Goal: Use online tool/utility: Utilize a website feature to perform a specific function

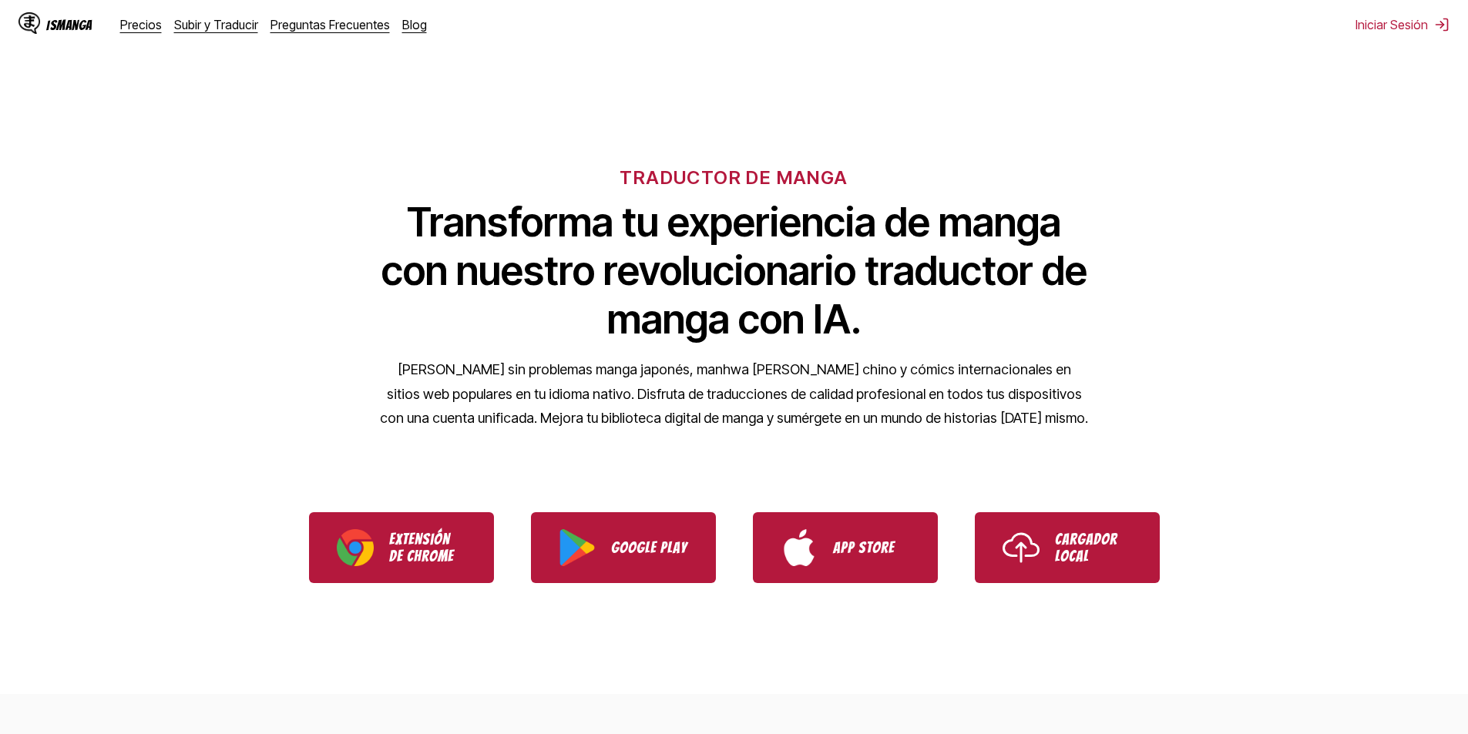
click at [35, 28] on img at bounding box center [29, 23] width 22 height 22
click at [65, 36] on div "IsManga" at bounding box center [55, 24] width 74 height 25
click at [207, 32] on link "Subir y Traducir" at bounding box center [216, 24] width 84 height 15
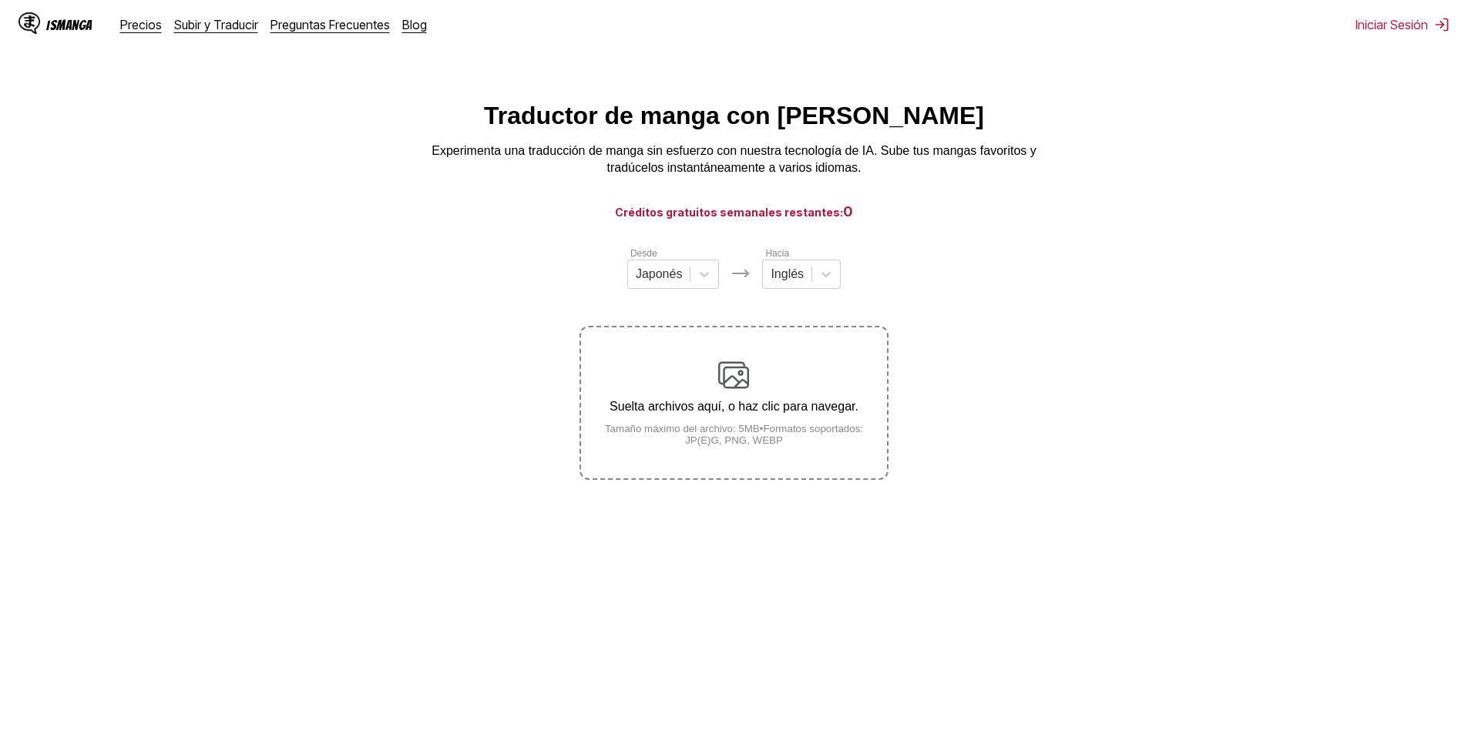
click at [751, 401] on div "Suelta archivos aquí, o haz clic para navegar. Tamaño máximo del archivo: 5MB •…" at bounding box center [733, 403] width 305 height 86
click at [0, 0] on input "Suelta archivos aquí, o haz clic para navegar. Tamaño máximo del archivo: 5MB •…" at bounding box center [0, 0] width 0 height 0
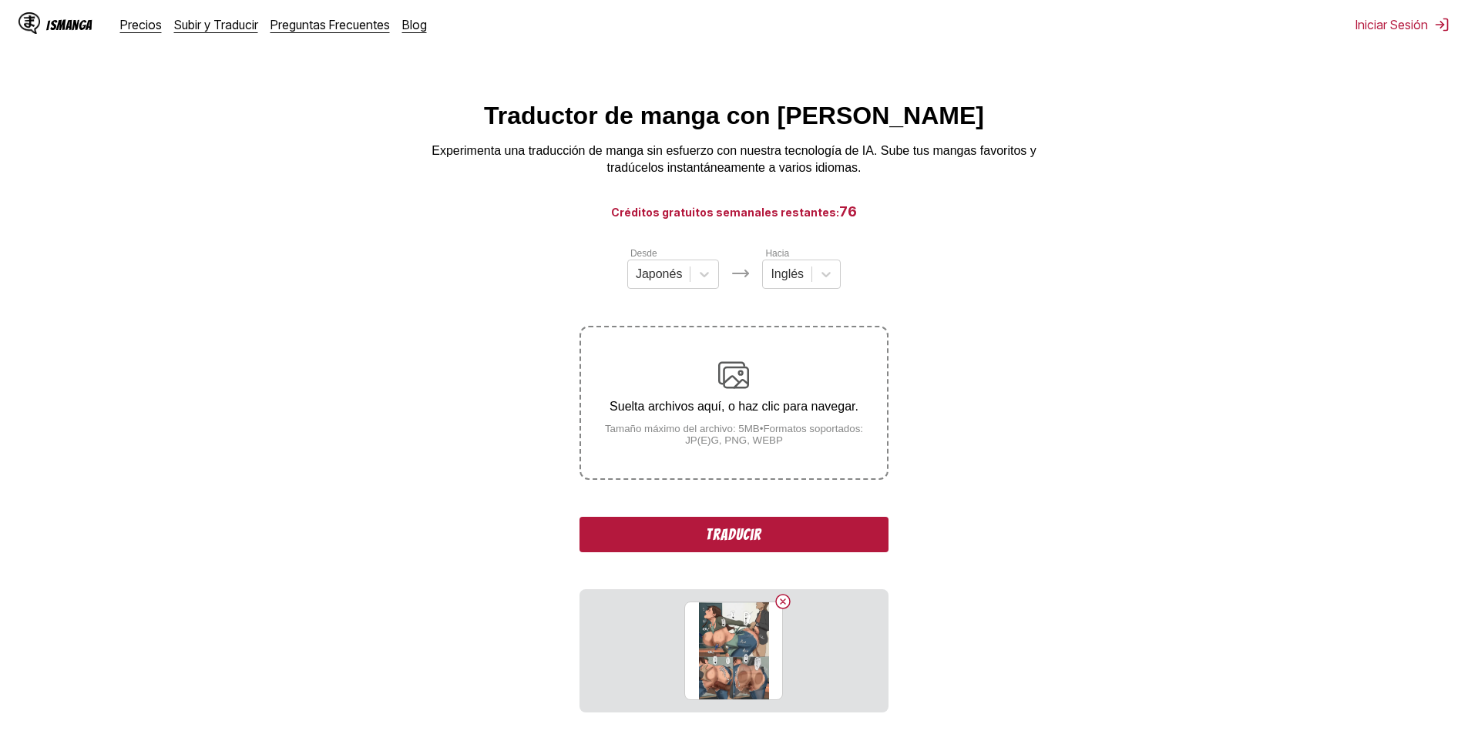
drag, startPoint x: 747, startPoint y: 512, endPoint x: 747, endPoint y: 520, distance: 7.7
click at [747, 514] on div "Desde Japonés Hacia Inglés Suelta archivos aquí, o haz clic para navegar. Tamañ…" at bounding box center [733, 479] width 308 height 467
click at [746, 523] on button "Traducir" at bounding box center [733, 534] width 308 height 35
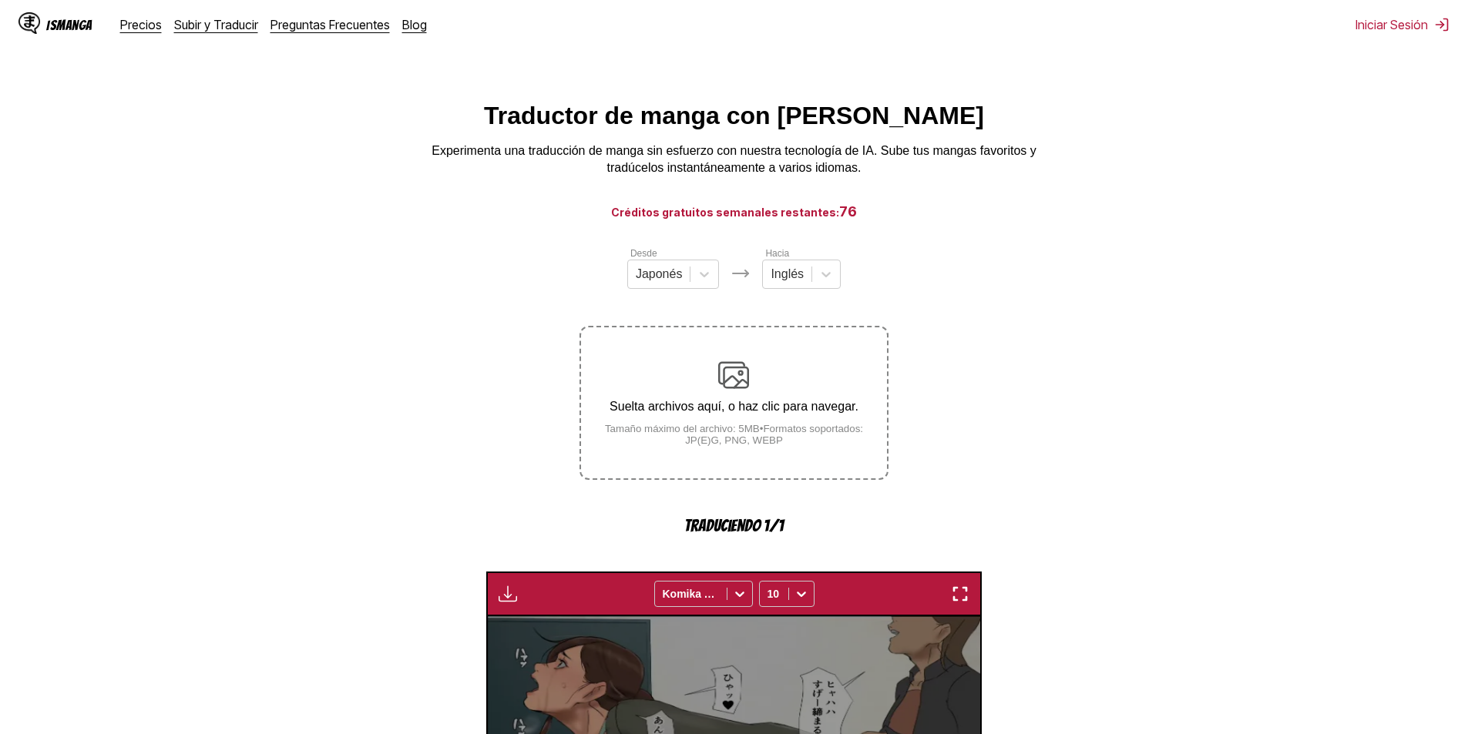
scroll to position [455, 0]
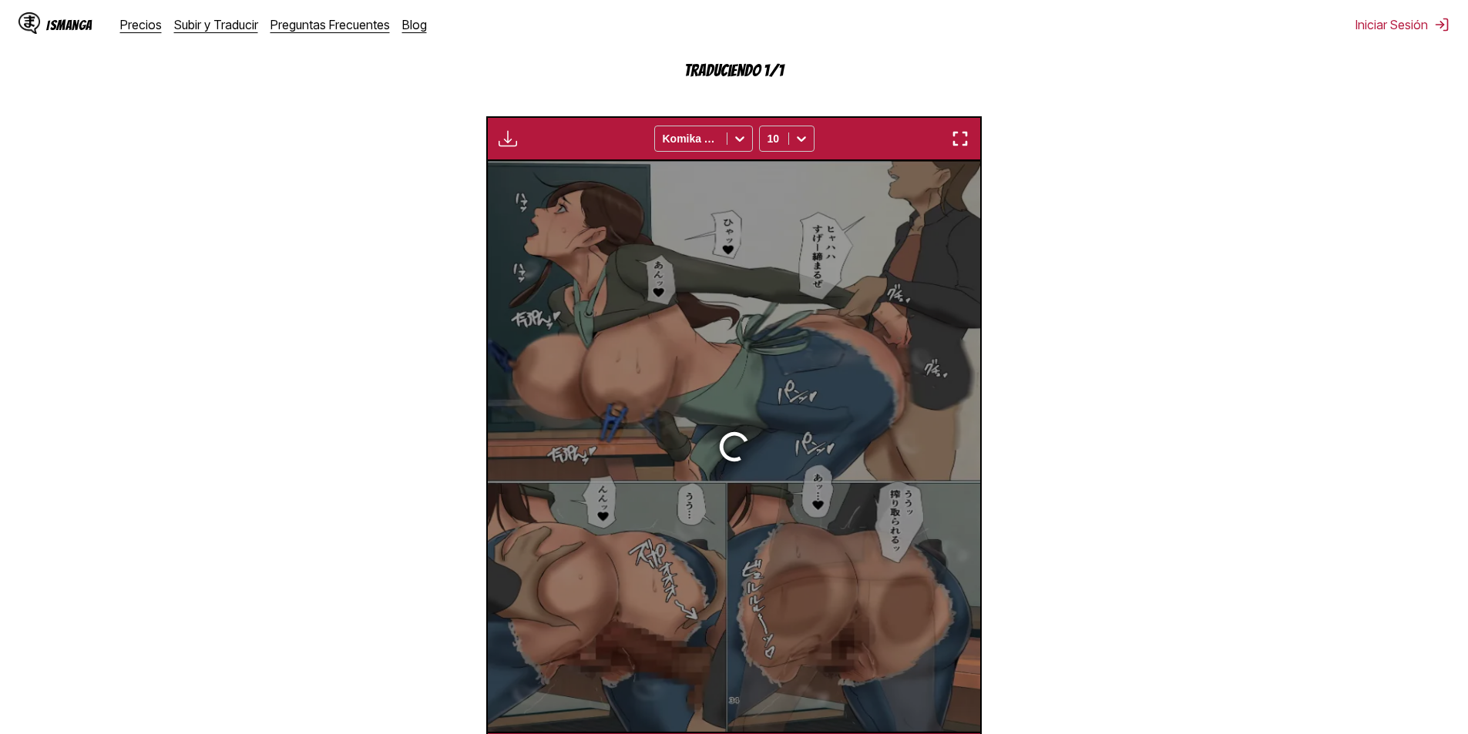
click at [745, 530] on div at bounding box center [734, 446] width 492 height 571
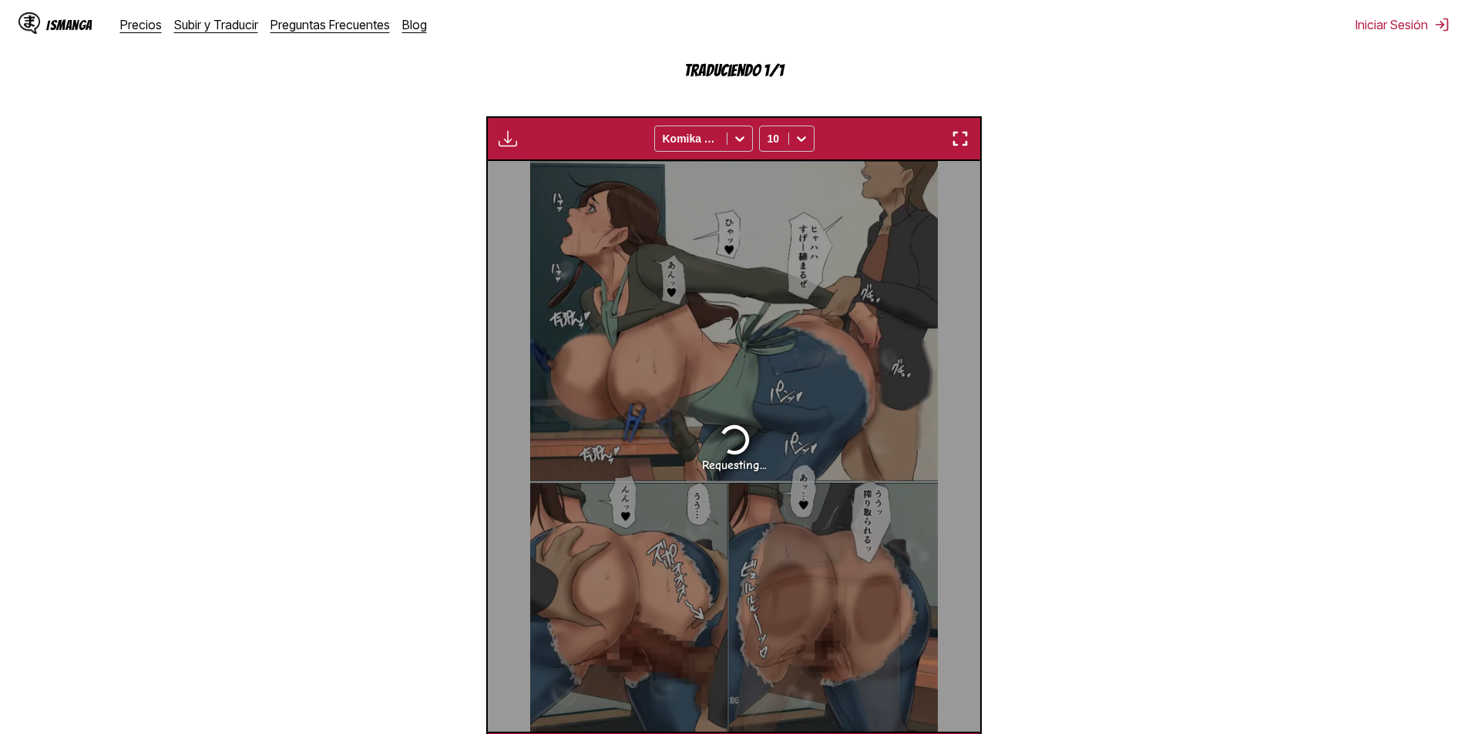
click at [745, 530] on div "Requesting..." at bounding box center [734, 446] width 492 height 571
click at [1074, 309] on section "Desde Japonés Hacia Inglés Suelta archivos aquí, o haz clic para navegar. Tamañ…" at bounding box center [733, 283] width 1443 height 986
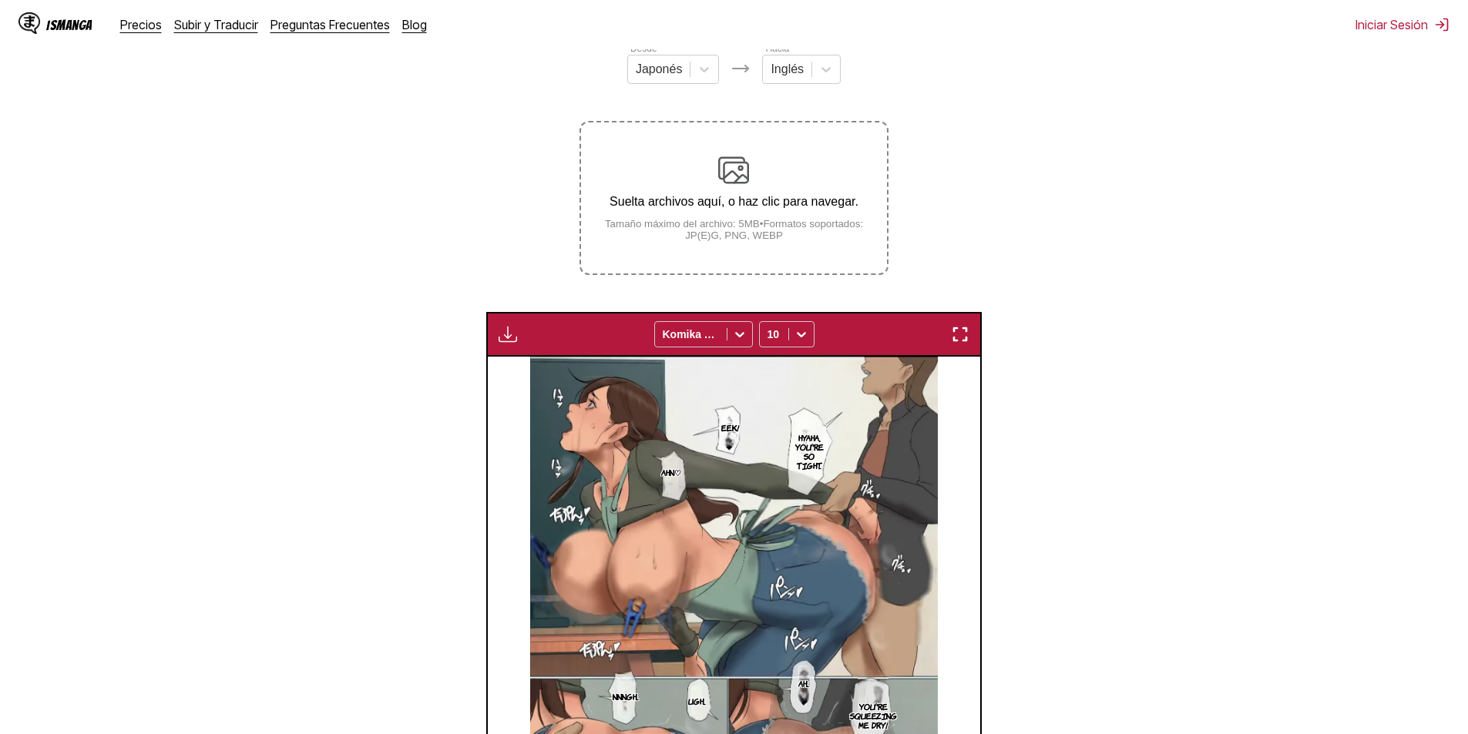
scroll to position [203, 0]
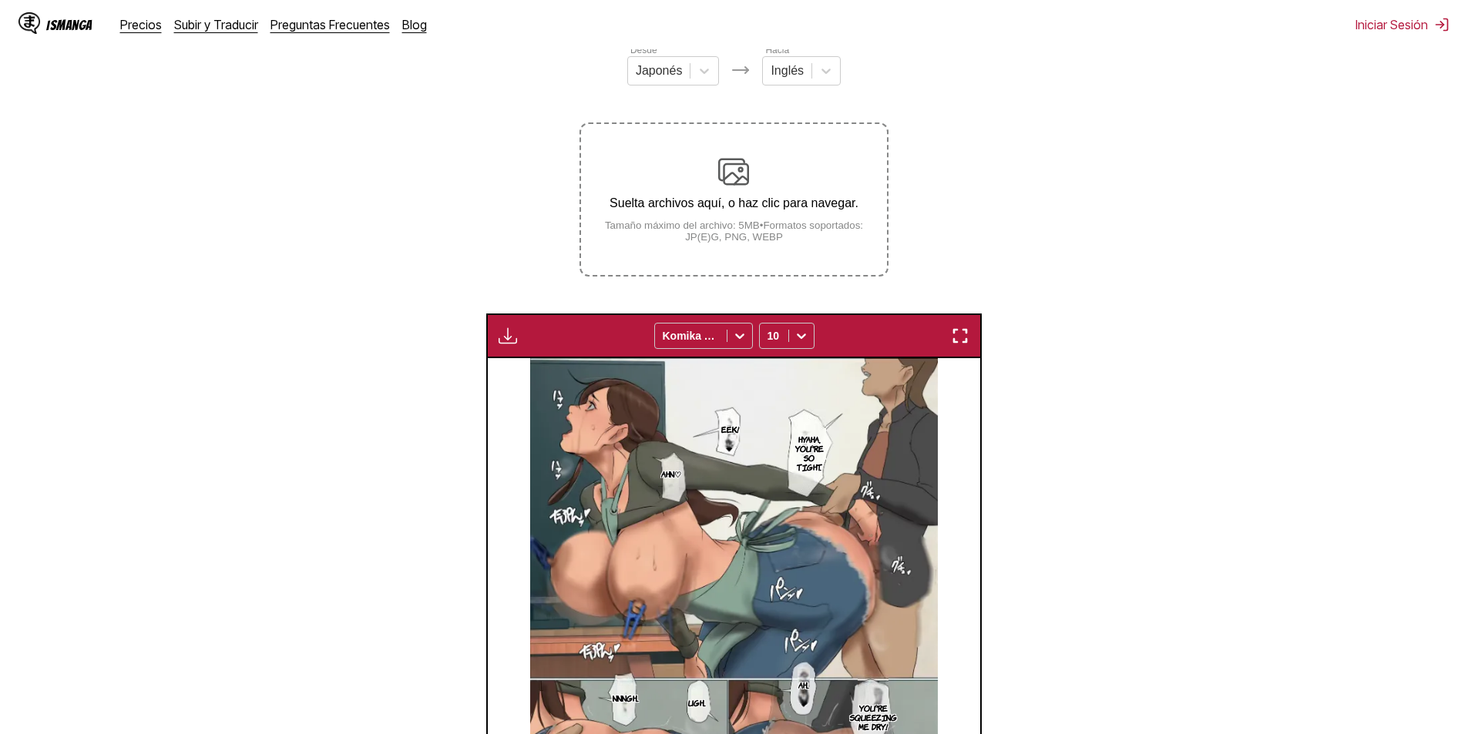
click at [774, 178] on div "Suelta archivos aquí, o haz clic para navegar. Tamaño máximo del archivo: 5MB •…" at bounding box center [733, 199] width 305 height 86
click at [0, 0] on input "Suelta archivos aquí, o haz clic para navegar. Tamaño máximo del archivo: 5MB •…" at bounding box center [0, 0] width 0 height 0
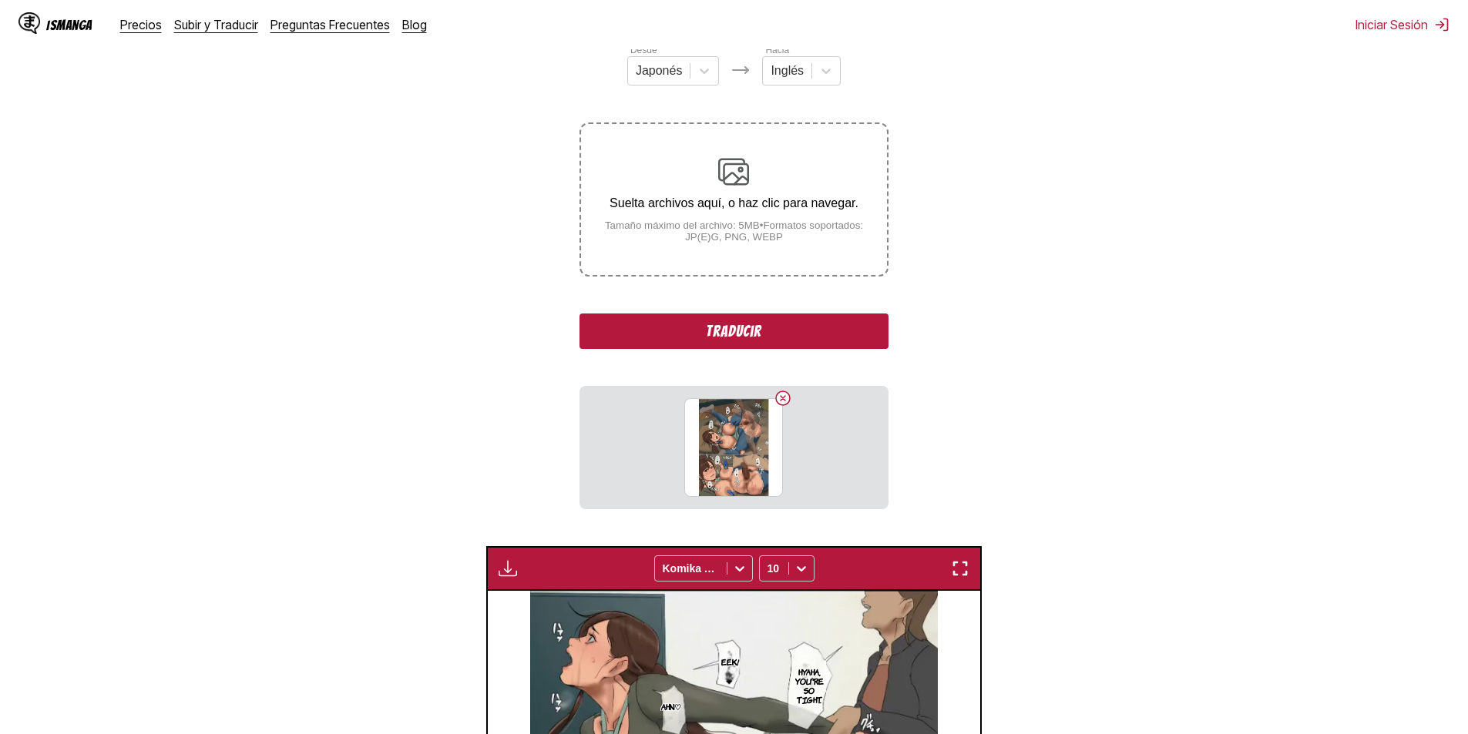
click at [773, 325] on button "Traducir" at bounding box center [733, 331] width 308 height 35
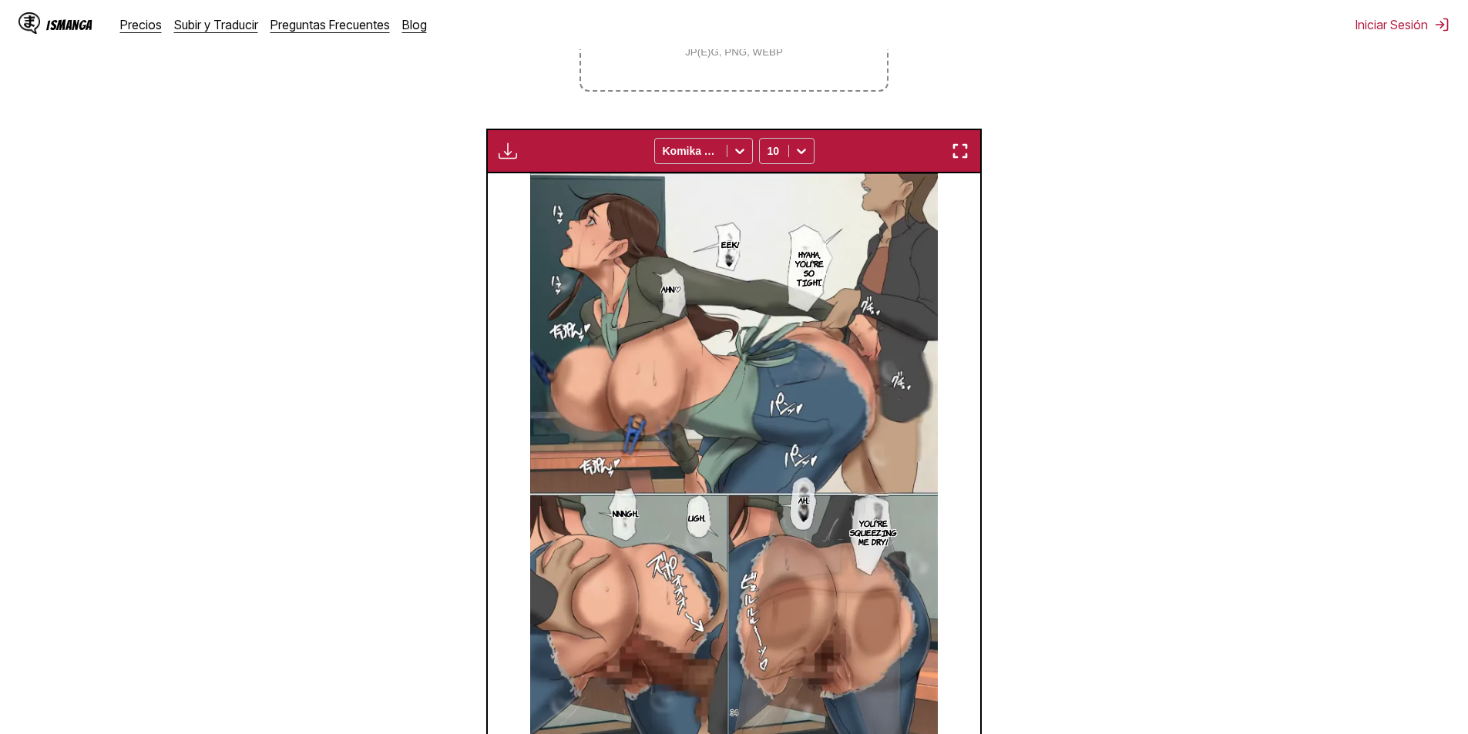
scroll to position [512, 0]
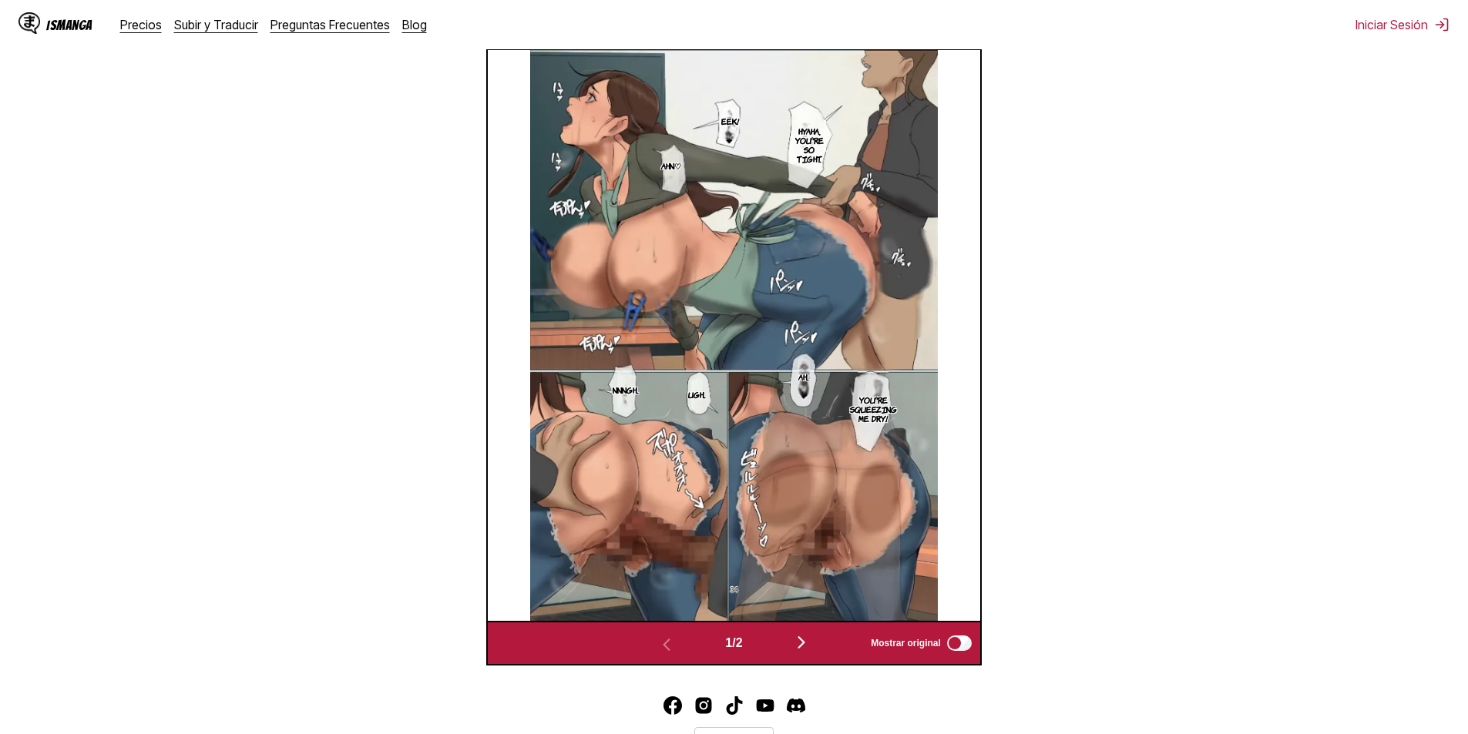
click at [801, 636] on img "button" at bounding box center [801, 642] width 18 height 18
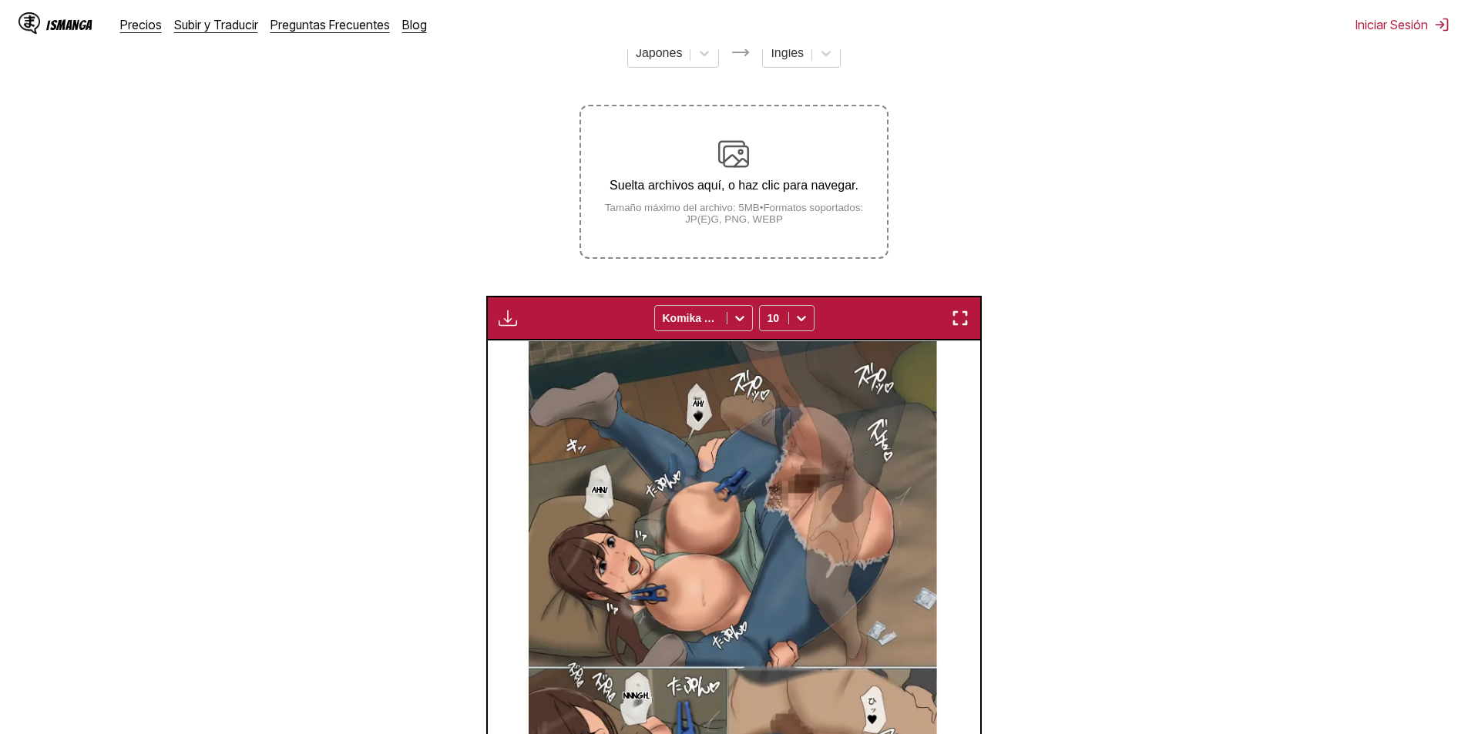
scroll to position [203, 0]
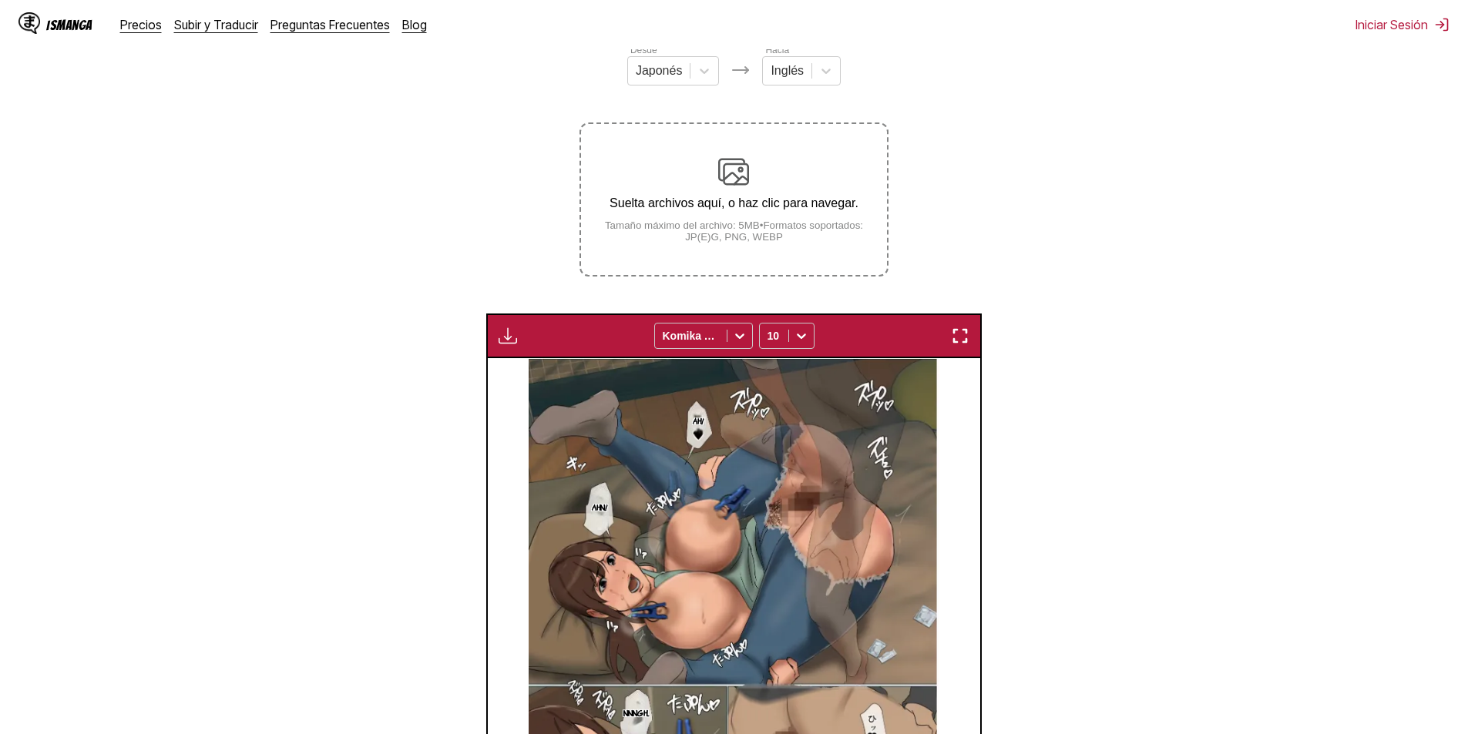
click at [771, 200] on p "Suelta archivos aquí, o haz clic para navegar." at bounding box center [733, 203] width 305 height 14
click at [0, 0] on input "Suelta archivos aquí, o haz clic para navegar. Tamaño máximo del archivo: 5MB •…" at bounding box center [0, 0] width 0 height 0
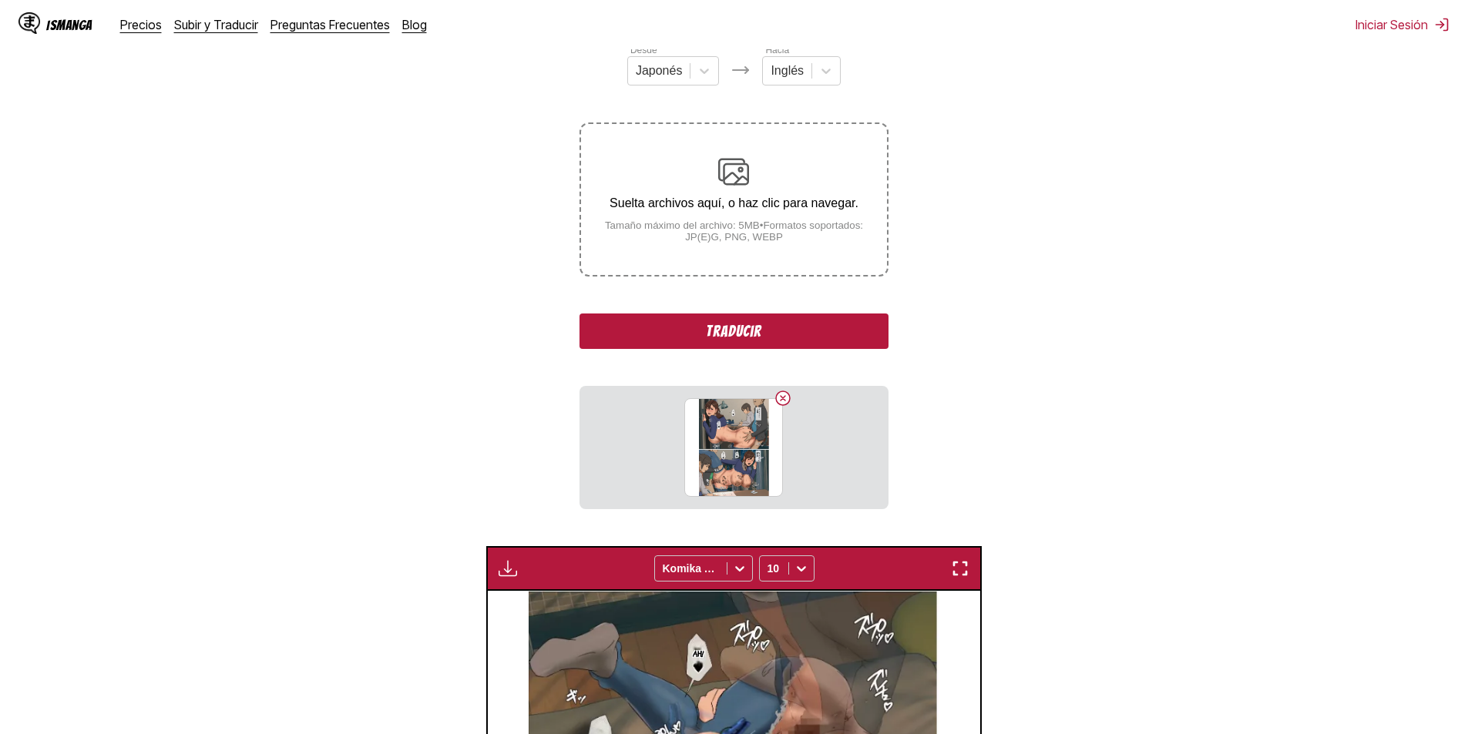
click at [752, 314] on div "Desde Japonés Hacia Inglés Suelta archivos aquí, o haz clic para navegar. Tamañ…" at bounding box center [733, 275] width 308 height 467
click at [750, 336] on button "Traducir" at bounding box center [733, 331] width 308 height 35
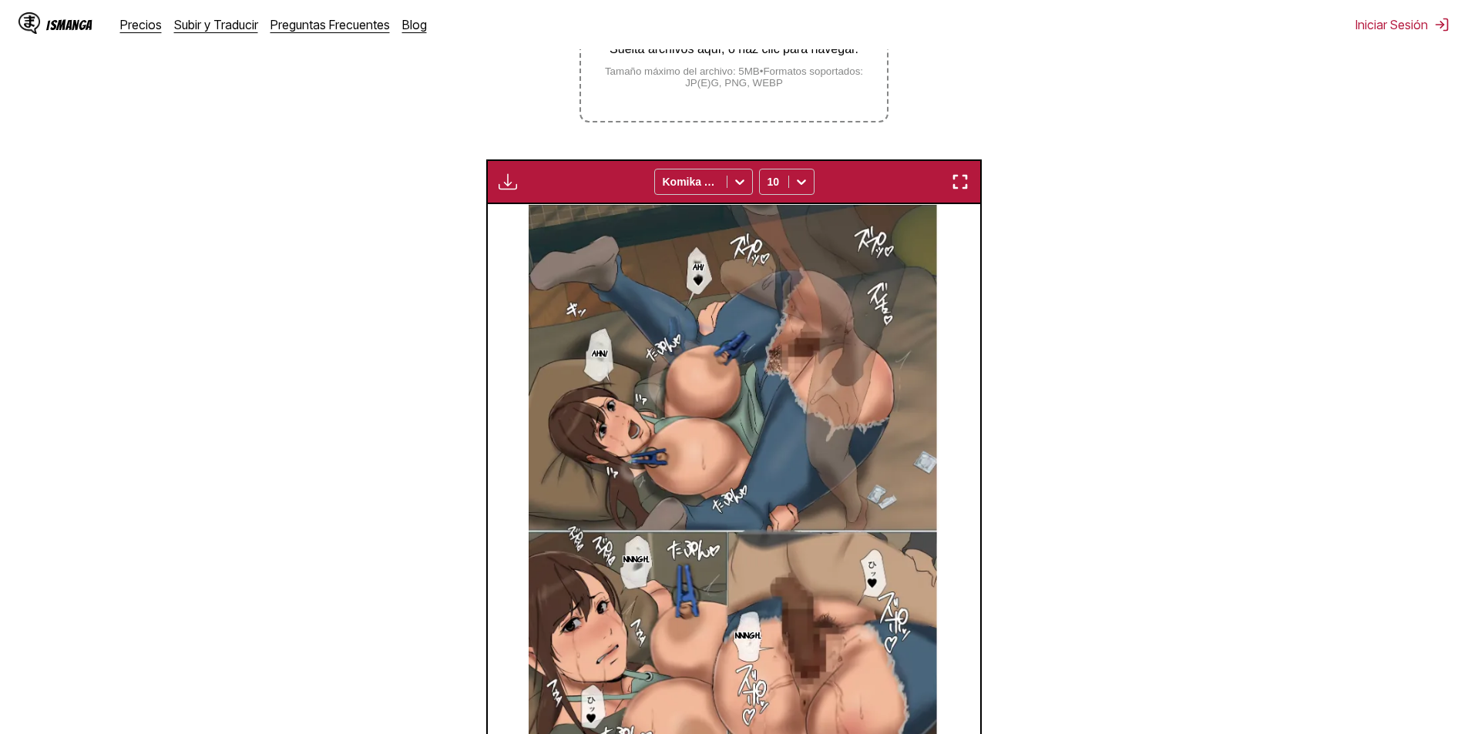
scroll to position [589, 0]
